Goal: Task Accomplishment & Management: Use online tool/utility

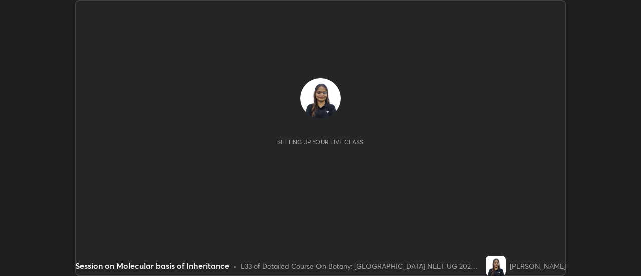
scroll to position [276, 641]
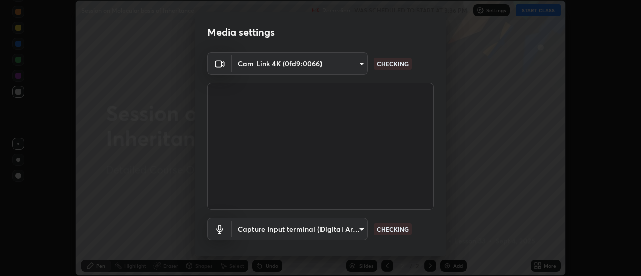
click at [339, 231] on body "Erase all Session on Molecular basis of Inheritance Recording WAS SCHEDULED TO …" at bounding box center [320, 138] width 641 height 276
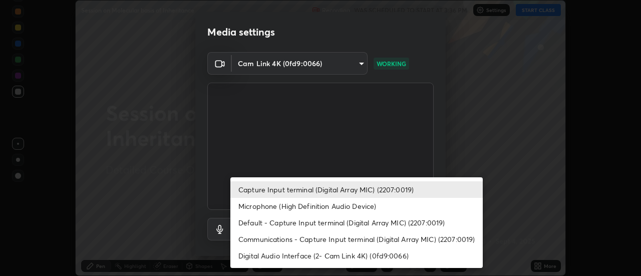
click at [391, 255] on li "Digital Audio Interface (2- Cam Link 4K) (0fd9:0066)" at bounding box center [356, 255] width 252 height 17
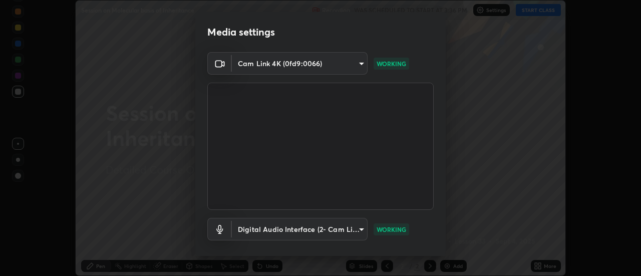
type input "97f903ebd1f316abd55813a2568b63948bddbd418f3c667ea062f00b9ab2224d"
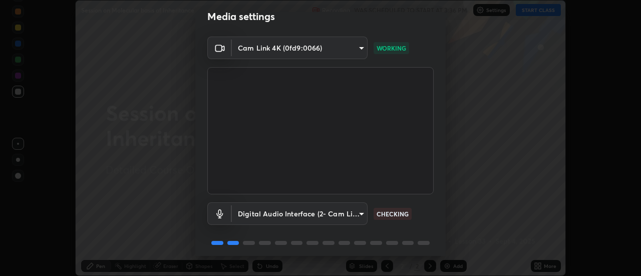
scroll to position [53, 0]
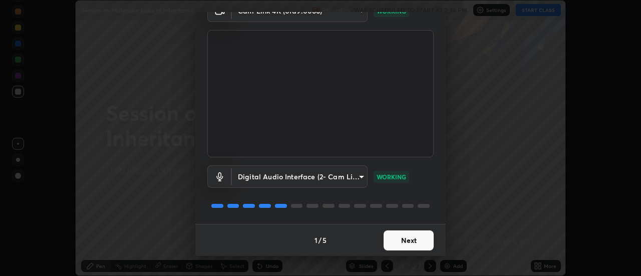
click at [405, 244] on button "Next" at bounding box center [409, 240] width 50 height 20
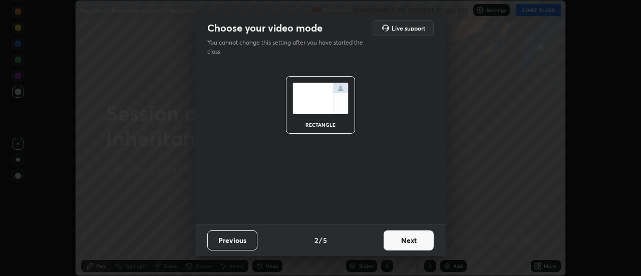
scroll to position [0, 0]
click at [405, 244] on button "Next" at bounding box center [409, 240] width 50 height 20
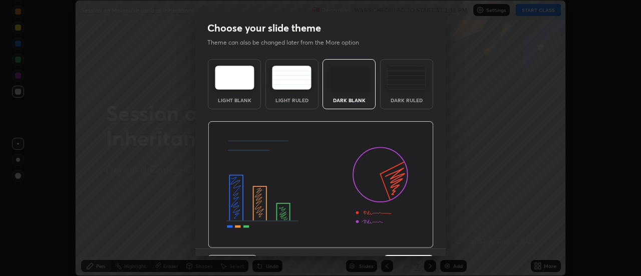
scroll to position [25, 0]
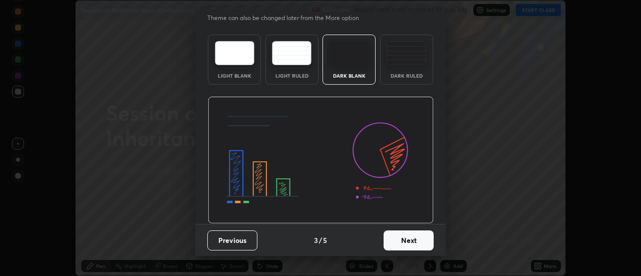
click at [401, 245] on button "Next" at bounding box center [409, 240] width 50 height 20
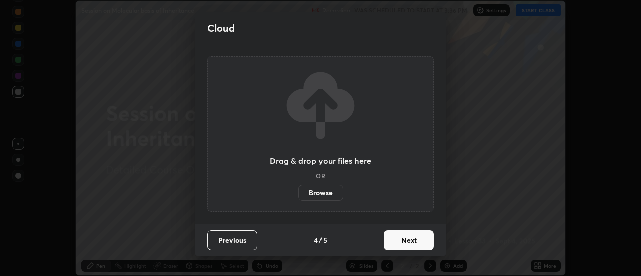
scroll to position [0, 0]
click at [404, 243] on button "Next" at bounding box center [409, 240] width 50 height 20
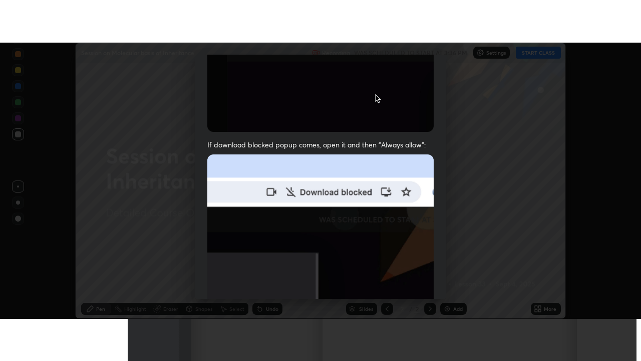
scroll to position [257, 0]
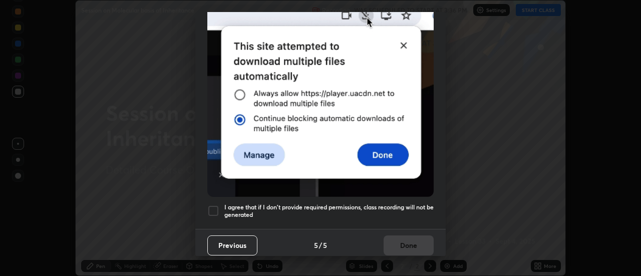
click at [295, 203] on h5 "I agree that if I don't provide required permissions, class recording will not …" at bounding box center [328, 211] width 209 height 16
click at [410, 240] on button "Done" at bounding box center [409, 245] width 50 height 20
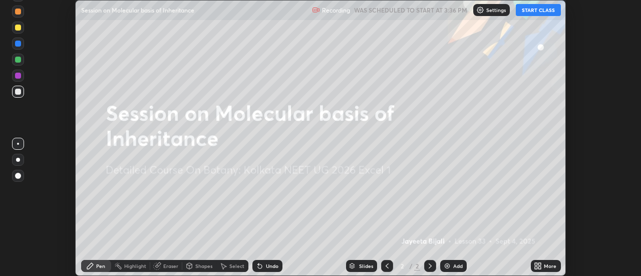
click at [542, 266] on icon at bounding box center [538, 266] width 8 height 8
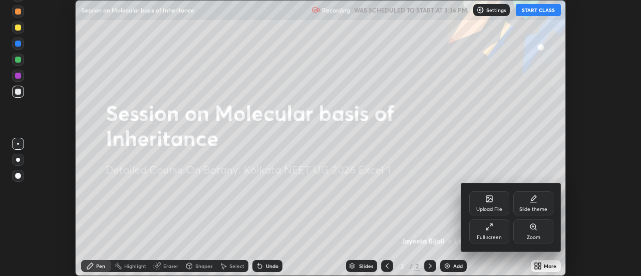
click at [490, 233] on div "Full screen" at bounding box center [489, 231] width 40 height 24
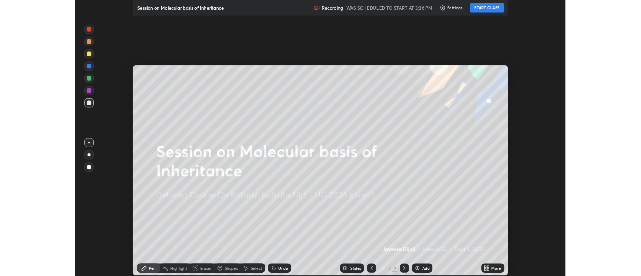
scroll to position [361, 641]
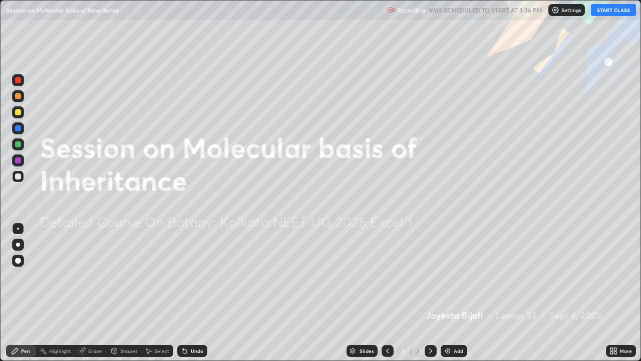
click at [447, 275] on img at bounding box center [448, 351] width 8 height 8
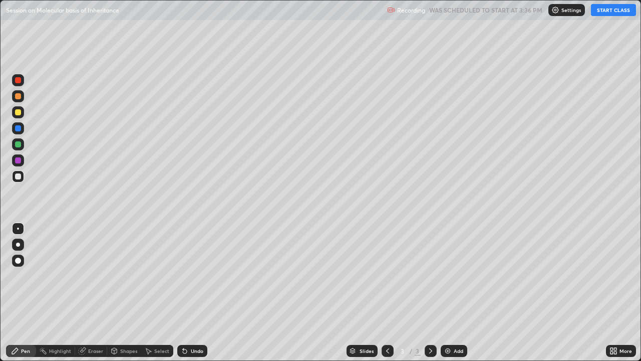
click at [617, 12] on button "START CLASS" at bounding box center [613, 10] width 45 height 12
click at [0, 275] on div "Setting up your live class" at bounding box center [320, 180] width 641 height 361
click at [17, 245] on div at bounding box center [18, 244] width 4 height 4
click at [20, 147] on div at bounding box center [18, 144] width 12 height 12
click at [17, 175] on div at bounding box center [18, 176] width 6 height 6
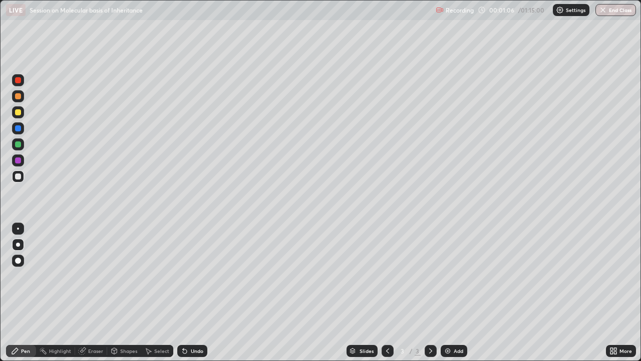
click at [19, 80] on div at bounding box center [18, 80] width 6 height 6
click at [18, 176] on div at bounding box center [18, 176] width 6 height 6
click at [20, 81] on div at bounding box center [18, 80] width 6 height 6
click at [16, 178] on div at bounding box center [18, 176] width 6 height 6
click at [444, 275] on img at bounding box center [448, 351] width 8 height 8
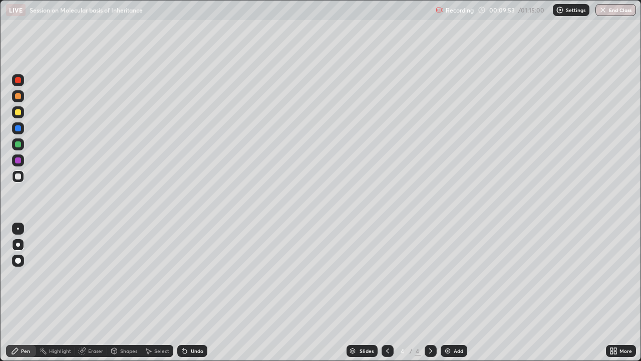
click at [195, 275] on div "Undo" at bounding box center [197, 350] width 13 height 5
click at [191, 275] on div "Undo" at bounding box center [192, 351] width 30 height 12
click at [20, 83] on div at bounding box center [18, 80] width 6 height 6
click at [19, 176] on div at bounding box center [18, 176] width 6 height 6
click at [20, 165] on div at bounding box center [18, 160] width 12 height 12
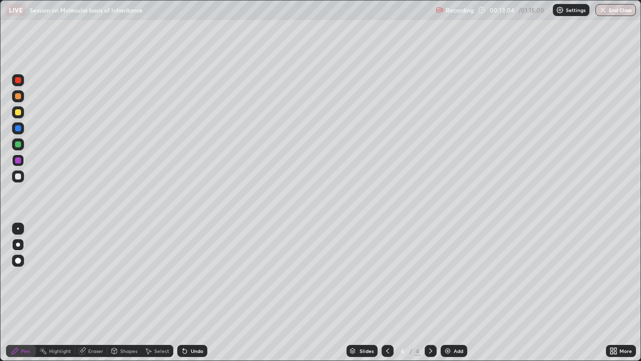
click at [21, 258] on div at bounding box center [18, 260] width 12 height 12
click at [20, 246] on div at bounding box center [18, 244] width 12 height 12
click at [20, 176] on div at bounding box center [18, 176] width 6 height 6
click at [18, 258] on div at bounding box center [18, 260] width 6 height 6
click at [17, 159] on div at bounding box center [18, 160] width 6 height 6
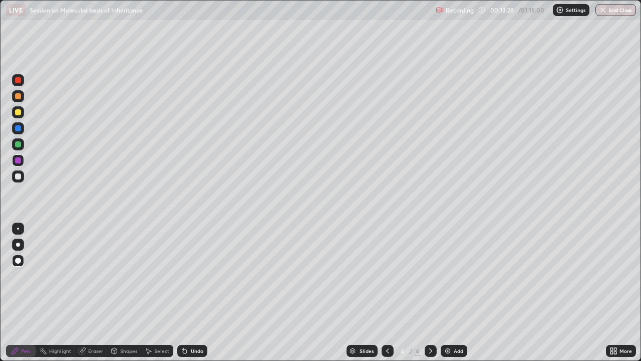
click at [19, 228] on div at bounding box center [18, 228] width 2 height 2
click at [22, 258] on div at bounding box center [18, 260] width 12 height 12
click at [18, 244] on div at bounding box center [18, 244] width 4 height 4
click at [18, 181] on div at bounding box center [18, 176] width 12 height 12
click at [17, 162] on div at bounding box center [18, 160] width 6 height 6
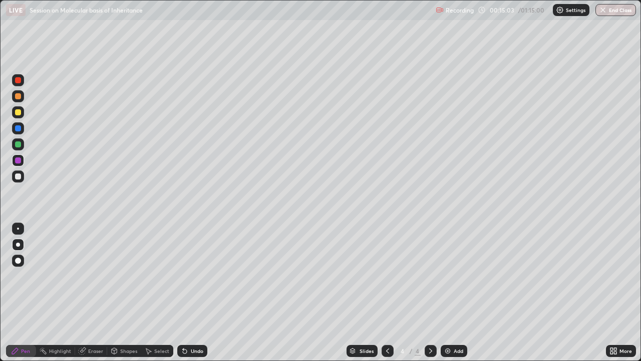
click at [16, 259] on div at bounding box center [18, 260] width 6 height 6
click at [18, 229] on div at bounding box center [18, 228] width 2 height 2
click at [19, 177] on div at bounding box center [18, 176] width 6 height 6
click at [118, 275] on div "Shapes" at bounding box center [124, 351] width 34 height 12
click at [27, 275] on div "Pen" at bounding box center [25, 350] width 9 height 5
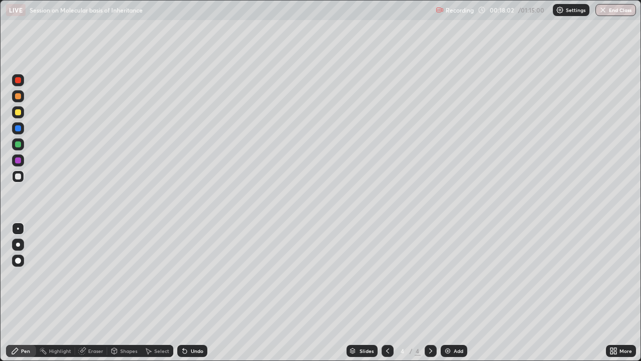
click at [195, 275] on div "Undo" at bounding box center [197, 350] width 13 height 5
click at [197, 275] on div "Undo" at bounding box center [192, 351] width 30 height 12
click at [52, 275] on div "Highlight" at bounding box center [60, 350] width 22 height 5
click at [0, 275] on div "Setting up your live class" at bounding box center [320, 180] width 641 height 361
click at [7, 275] on div "Pen" at bounding box center [21, 351] width 30 height 12
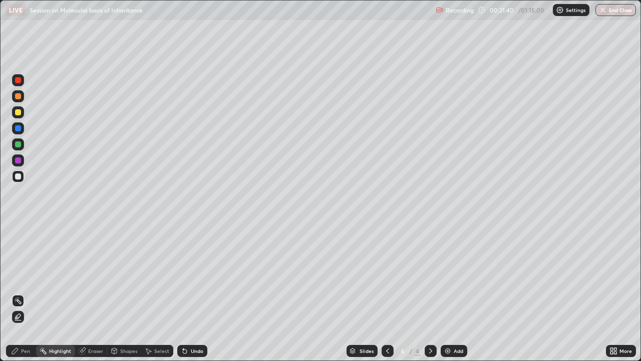
click at [0, 275] on div "Pen Highlight Eraser Shapes Select Undo Slides 4 / 4 Add More" at bounding box center [320, 351] width 641 height 20
click at [7, 275] on div "Pen" at bounding box center [21, 351] width 30 height 20
click at [7, 275] on div "Pen" at bounding box center [21, 351] width 30 height 12
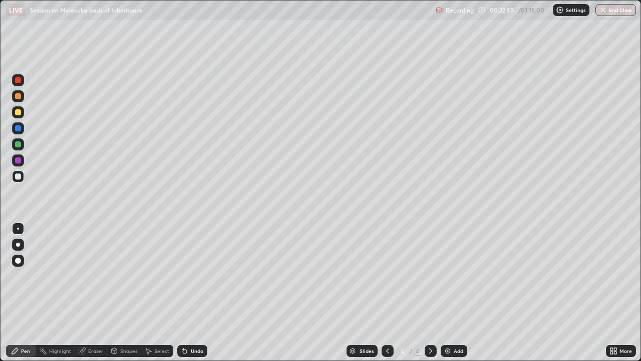
click at [194, 275] on div "Undo" at bounding box center [197, 350] width 13 height 5
click at [50, 275] on div "Highlight" at bounding box center [60, 350] width 22 height 5
click at [14, 275] on icon at bounding box center [15, 351] width 6 height 6
click at [445, 275] on img at bounding box center [448, 351] width 8 height 8
click at [19, 244] on div at bounding box center [18, 244] width 4 height 4
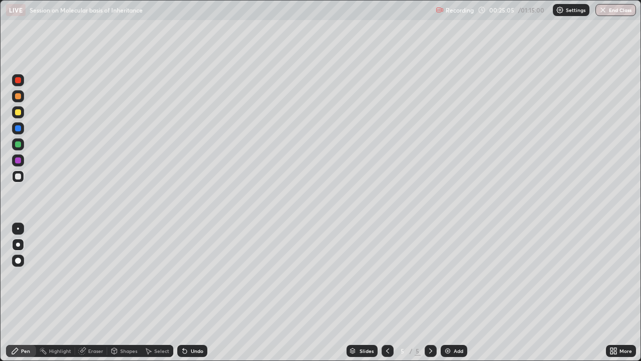
click at [153, 275] on div "Select" at bounding box center [157, 351] width 32 height 12
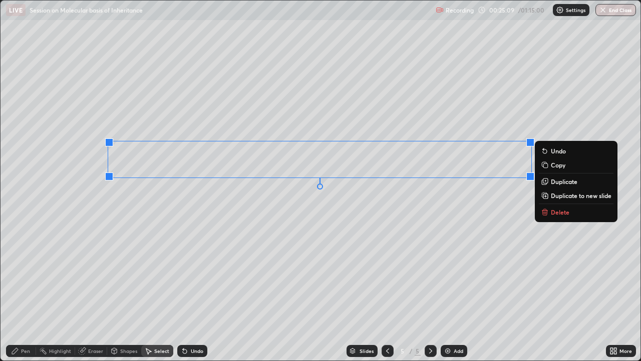
click at [345, 275] on div "0 ° Undo Copy Duplicate Duplicate to new slide Delete" at bounding box center [321, 181] width 640 height 360
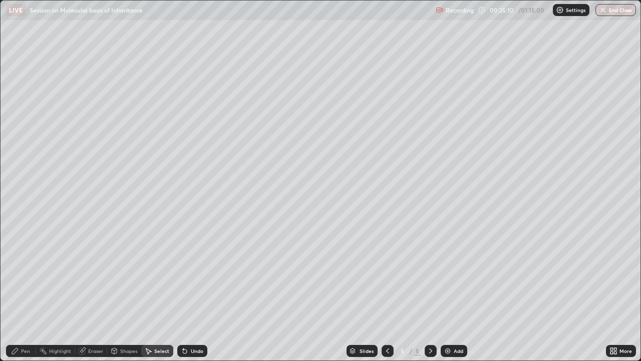
click at [384, 275] on icon at bounding box center [388, 351] width 8 height 8
click at [430, 275] on icon at bounding box center [431, 351] width 8 height 8
click at [28, 275] on div "Pen" at bounding box center [25, 350] width 9 height 5
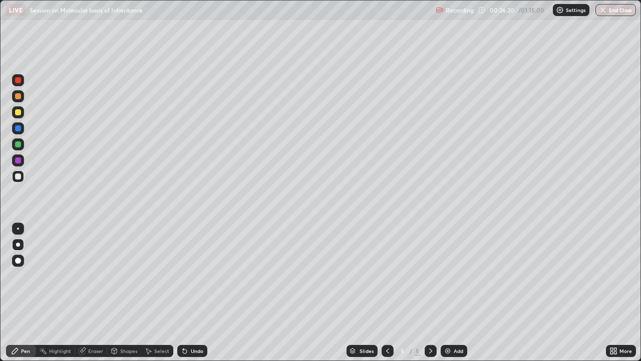
click at [17, 228] on div at bounding box center [18, 228] width 2 height 2
click at [187, 275] on div "Undo" at bounding box center [192, 351] width 30 height 12
click at [187, 275] on icon at bounding box center [185, 351] width 8 height 8
click at [19, 80] on div at bounding box center [18, 80] width 6 height 6
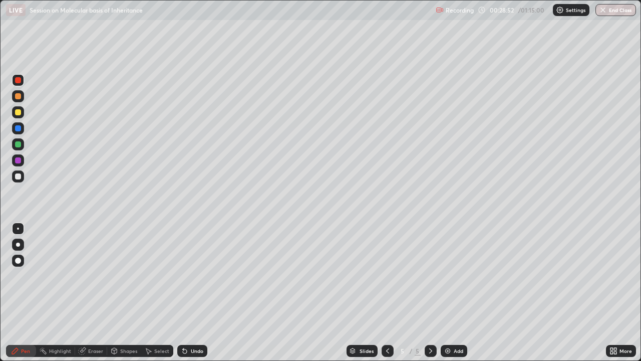
click at [19, 178] on div at bounding box center [18, 176] width 6 height 6
click at [20, 244] on div at bounding box center [18, 244] width 4 height 4
click at [186, 275] on icon at bounding box center [185, 351] width 8 height 8
click at [18, 96] on div at bounding box center [18, 96] width 6 height 6
click at [19, 114] on div at bounding box center [18, 112] width 6 height 6
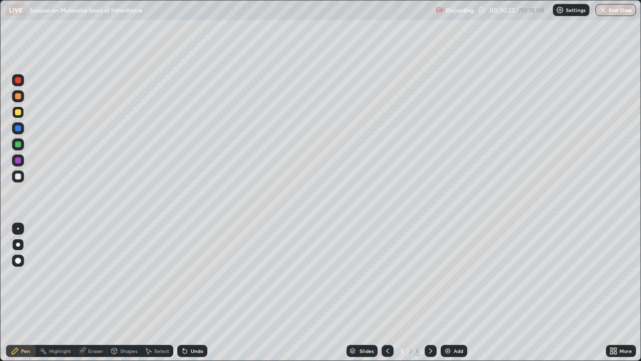
click at [19, 176] on div at bounding box center [18, 176] width 6 height 6
click at [19, 233] on div at bounding box center [18, 228] width 12 height 12
click at [256, 18] on div "LIVE Session on Molecular basis of Inheritance" at bounding box center [219, 10] width 426 height 20
click at [21, 82] on div at bounding box center [18, 80] width 12 height 12
click at [191, 275] on div "Undo" at bounding box center [197, 350] width 13 height 5
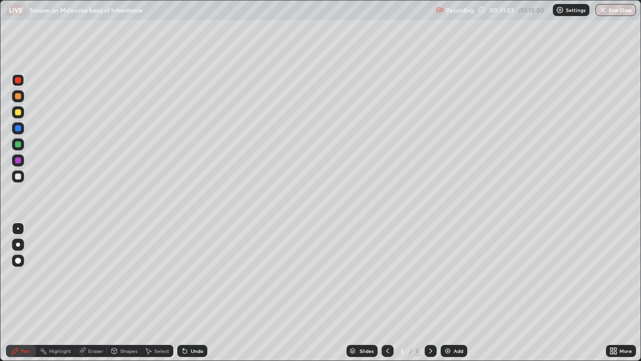
click at [18, 244] on div at bounding box center [18, 244] width 4 height 4
click at [19, 175] on div at bounding box center [18, 176] width 6 height 6
click at [19, 128] on div at bounding box center [18, 128] width 6 height 6
click at [22, 233] on div at bounding box center [18, 228] width 12 height 12
click at [192, 275] on div "Undo" at bounding box center [197, 350] width 13 height 5
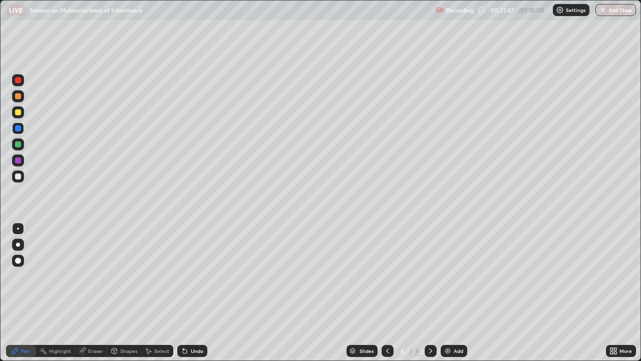
click at [19, 178] on div at bounding box center [18, 176] width 6 height 6
click at [17, 245] on div at bounding box center [18, 244] width 4 height 4
click at [21, 80] on div at bounding box center [18, 80] width 6 height 6
click at [22, 129] on div at bounding box center [18, 128] width 12 height 12
click at [18, 177] on div at bounding box center [18, 176] width 6 height 6
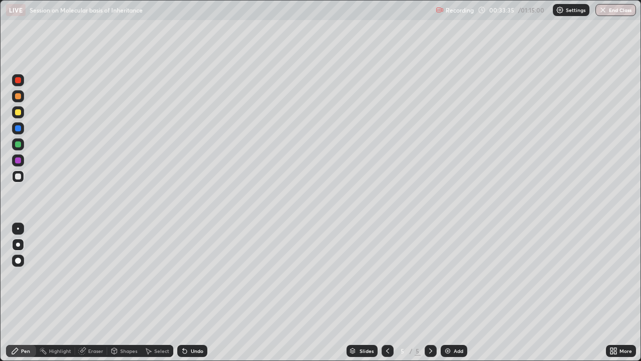
click at [19, 82] on div at bounding box center [18, 80] width 6 height 6
click at [18, 174] on div at bounding box center [18, 176] width 6 height 6
click at [18, 228] on div at bounding box center [18, 228] width 2 height 2
click at [85, 275] on icon at bounding box center [82, 351] width 8 height 8
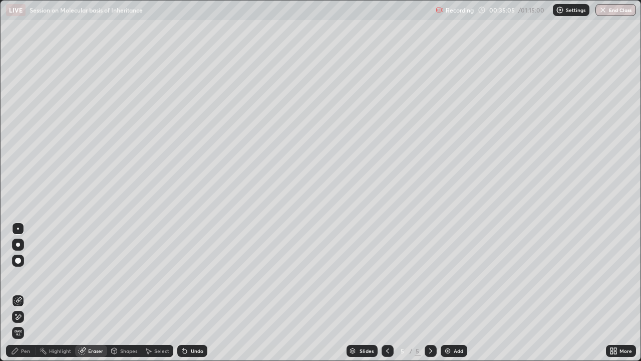
click at [23, 275] on div "Pen" at bounding box center [25, 350] width 9 height 5
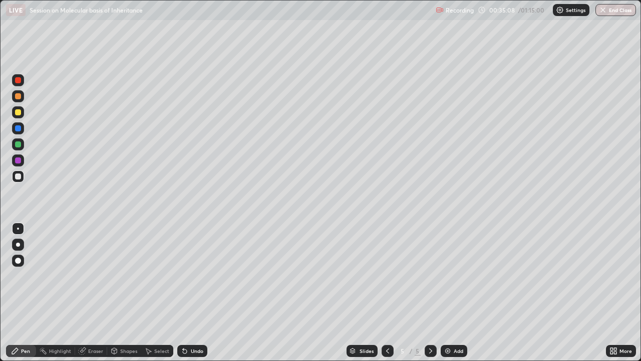
click at [19, 160] on div at bounding box center [18, 160] width 6 height 6
click at [95, 275] on div "Eraser" at bounding box center [95, 350] width 15 height 5
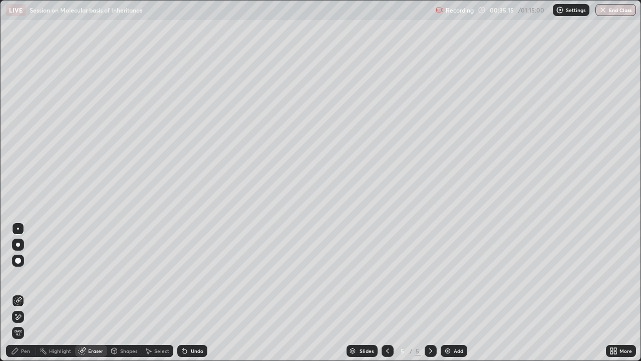
click at [18, 275] on icon at bounding box center [15, 351] width 8 height 8
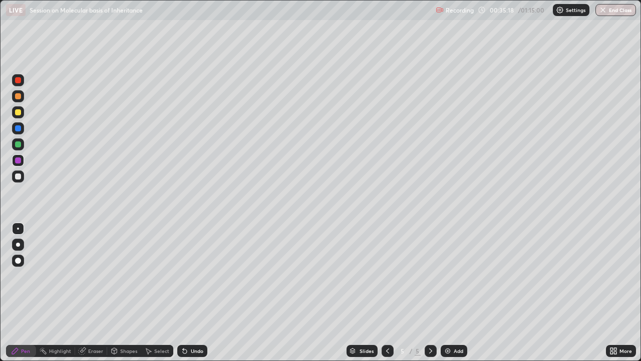
click at [546, 275] on div "Slides 5 / 5 Add" at bounding box center [406, 351] width 399 height 20
click at [542, 275] on div "Slides 5 / 5 Add" at bounding box center [406, 351] width 399 height 20
click at [541, 275] on div "Slides 5 / 5 Add" at bounding box center [406, 351] width 399 height 20
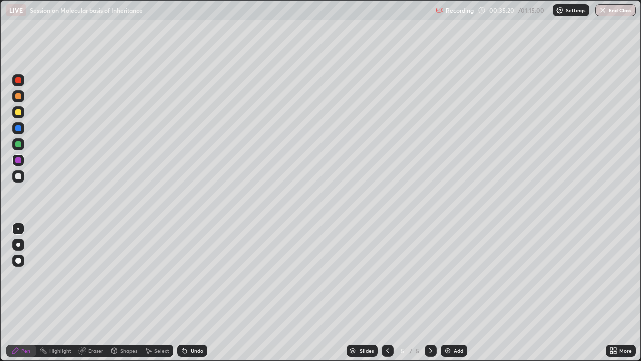
click at [540, 275] on div "Slides 5 / 5 Add" at bounding box center [406, 351] width 399 height 20
click at [541, 275] on div "Slides 5 / 5 Add" at bounding box center [406, 351] width 399 height 20
click at [543, 275] on div "Slides 5 / 5 Add" at bounding box center [406, 351] width 399 height 20
click at [545, 275] on div "Slides 5 / 5 Add" at bounding box center [406, 351] width 399 height 20
click at [546, 275] on div "Slides 5 / 5 Add" at bounding box center [406, 351] width 399 height 20
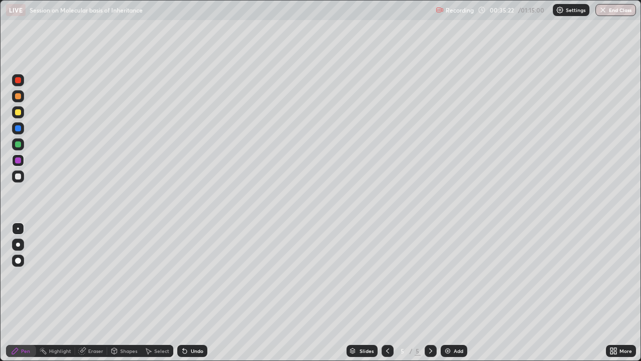
click at [545, 275] on div "Slides 5 / 5 Add" at bounding box center [406, 351] width 399 height 20
click at [22, 146] on div at bounding box center [18, 144] width 12 height 12
click at [97, 275] on div "Eraser" at bounding box center [95, 350] width 15 height 5
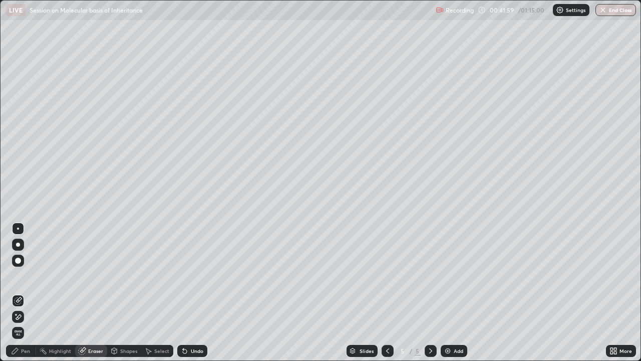
click at [446, 275] on img at bounding box center [448, 351] width 8 height 8
click at [19, 275] on div "Pen" at bounding box center [21, 351] width 30 height 12
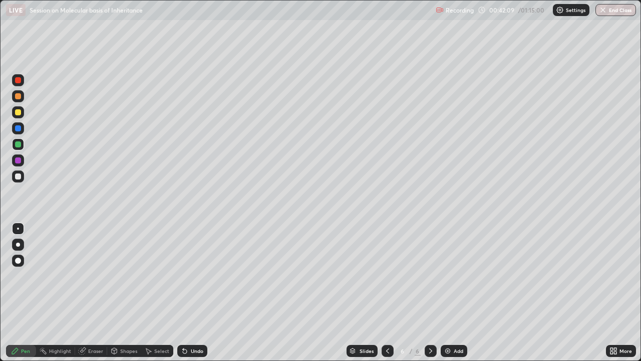
click at [18, 243] on div at bounding box center [18, 244] width 4 height 4
click at [388, 275] on icon at bounding box center [388, 351] width 8 height 8
click at [425, 275] on div at bounding box center [431, 351] width 12 height 12
click at [22, 176] on div at bounding box center [18, 176] width 12 height 12
click at [18, 228] on div at bounding box center [18, 228] width 2 height 2
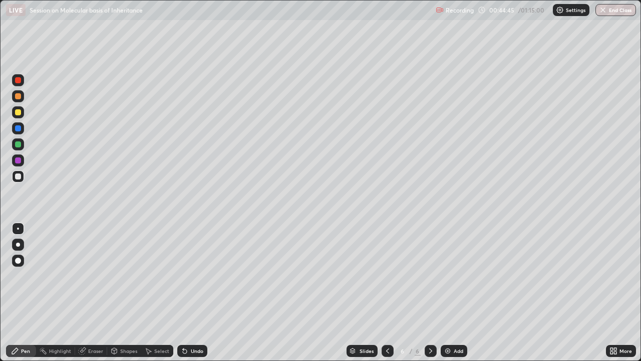
click at [17, 245] on div at bounding box center [18, 244] width 4 height 4
click at [18, 81] on div at bounding box center [18, 80] width 6 height 6
click at [18, 113] on div at bounding box center [18, 112] width 6 height 6
click at [17, 230] on div at bounding box center [18, 228] width 12 height 12
click at [19, 161] on div at bounding box center [18, 160] width 6 height 6
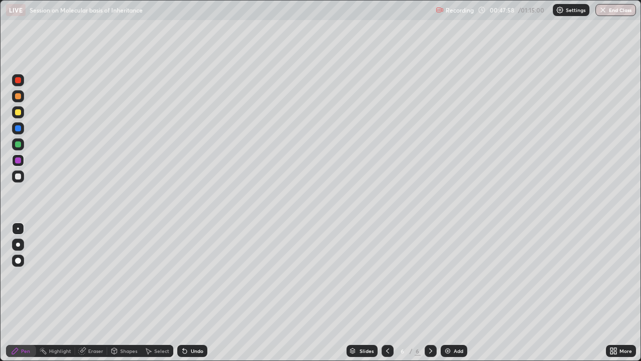
click at [19, 176] on div at bounding box center [18, 176] width 6 height 6
click at [445, 275] on img at bounding box center [448, 351] width 8 height 8
click at [18, 244] on div at bounding box center [18, 244] width 4 height 4
click at [195, 275] on div "Undo" at bounding box center [197, 350] width 13 height 5
click at [20, 229] on div at bounding box center [18, 228] width 12 height 12
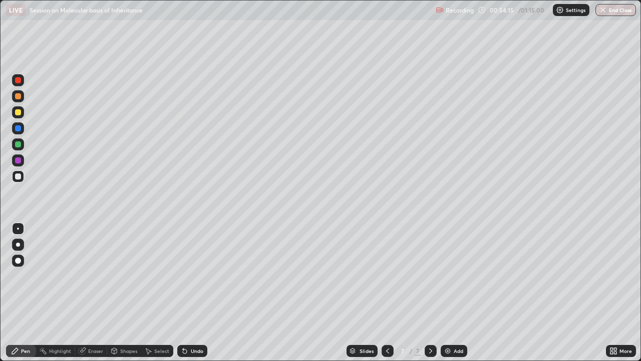
click at [194, 275] on div "Undo" at bounding box center [197, 350] width 13 height 5
click at [193, 275] on div "Undo" at bounding box center [197, 350] width 13 height 5
click at [18, 83] on div at bounding box center [18, 80] width 6 height 6
click at [18, 176] on div at bounding box center [18, 176] width 6 height 6
click at [388, 275] on icon at bounding box center [388, 351] width 8 height 8
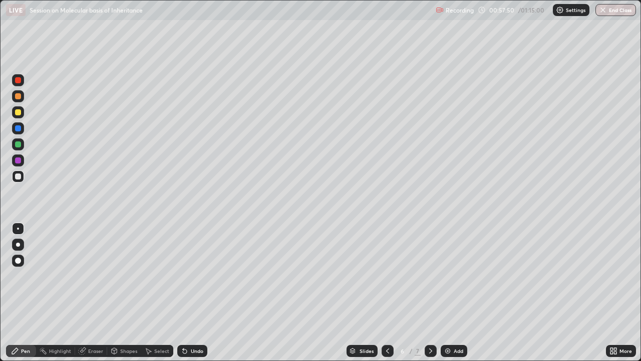
click at [391, 275] on div at bounding box center [388, 351] width 12 height 12
click at [429, 275] on icon at bounding box center [430, 350] width 3 height 5
click at [430, 275] on icon at bounding box center [431, 351] width 8 height 8
click at [18, 178] on div at bounding box center [18, 176] width 6 height 6
click at [18, 245] on div at bounding box center [18, 244] width 4 height 4
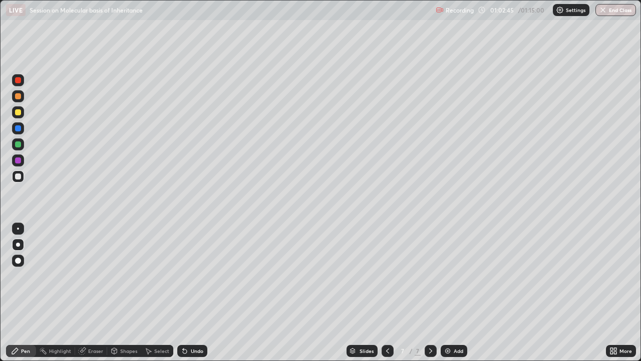
click at [19, 98] on div at bounding box center [18, 96] width 6 height 6
click at [20, 178] on div at bounding box center [18, 176] width 6 height 6
click at [19, 97] on div at bounding box center [18, 96] width 6 height 6
click at [20, 176] on div at bounding box center [18, 176] width 6 height 6
click at [19, 95] on div at bounding box center [18, 96] width 6 height 6
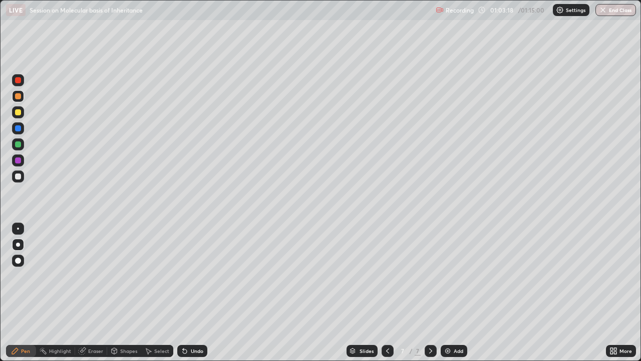
click at [191, 275] on div "Undo" at bounding box center [197, 350] width 13 height 5
click at [190, 275] on div "Undo" at bounding box center [192, 351] width 30 height 12
click at [18, 228] on div at bounding box center [18, 228] width 2 height 2
click at [18, 177] on div at bounding box center [18, 176] width 6 height 6
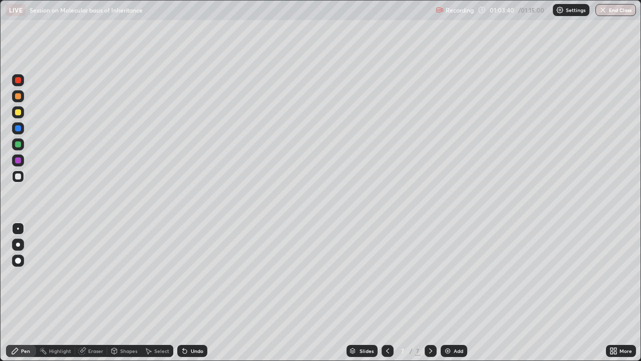
click at [19, 97] on div at bounding box center [18, 96] width 6 height 6
click at [23, 161] on div at bounding box center [18, 160] width 12 height 12
click at [17, 177] on div at bounding box center [18, 176] width 6 height 6
click at [18, 99] on div at bounding box center [18, 96] width 6 height 6
click at [19, 162] on div at bounding box center [18, 160] width 6 height 6
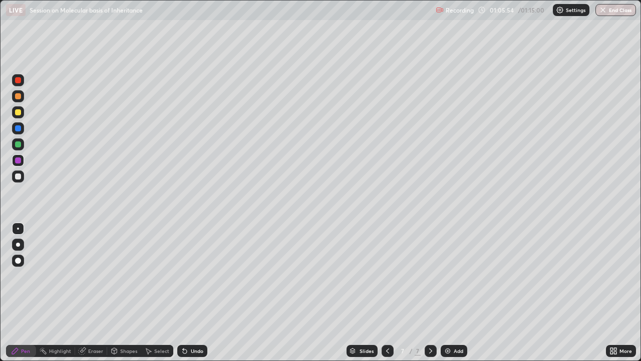
click at [17, 245] on div at bounding box center [18, 244] width 4 height 4
click at [19, 275] on div at bounding box center [18, 280] width 16 height 120
click at [26, 275] on div at bounding box center [18, 280] width 16 height 120
click at [615, 13] on button "End Class" at bounding box center [616, 10] width 40 height 12
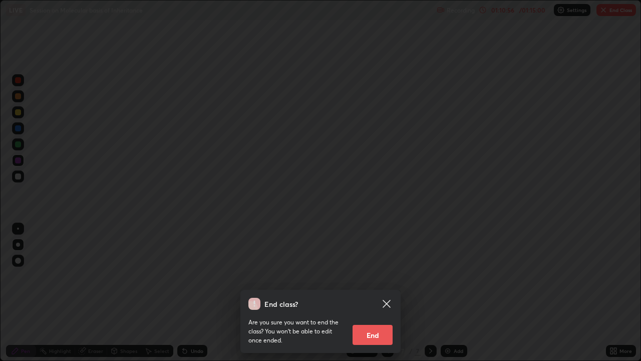
click at [380, 275] on button "End" at bounding box center [373, 335] width 40 height 20
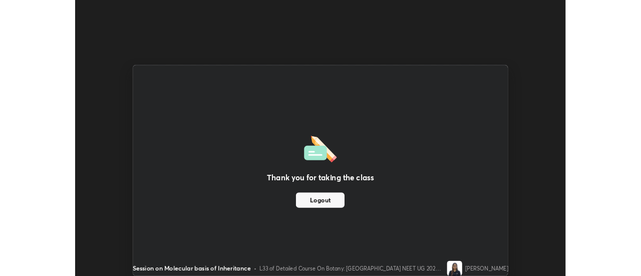
scroll to position [49805, 49440]
